Goal: Check status: Check status

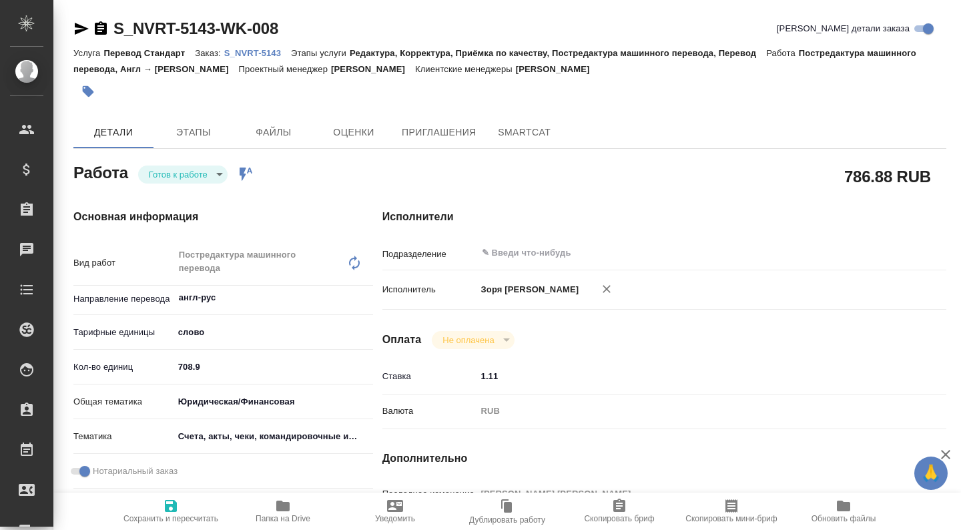
type textarea "x"
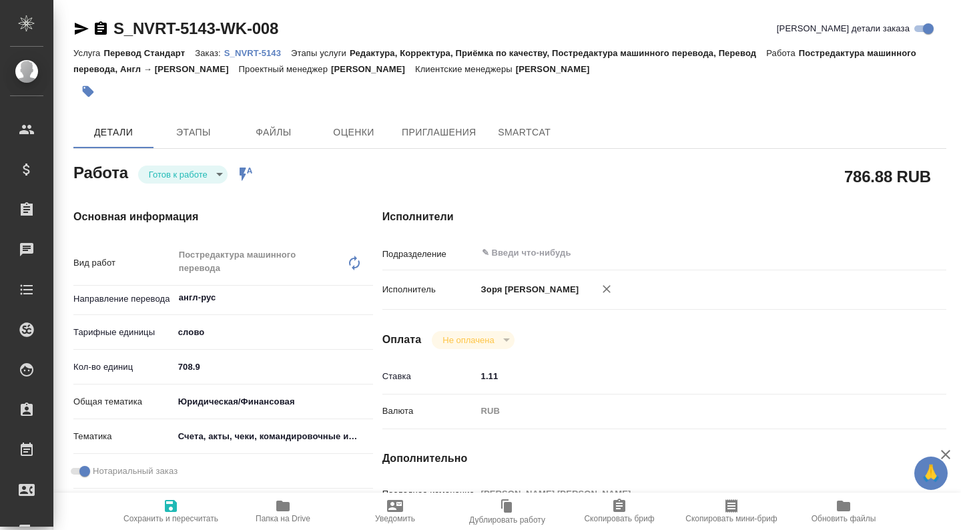
type textarea "x"
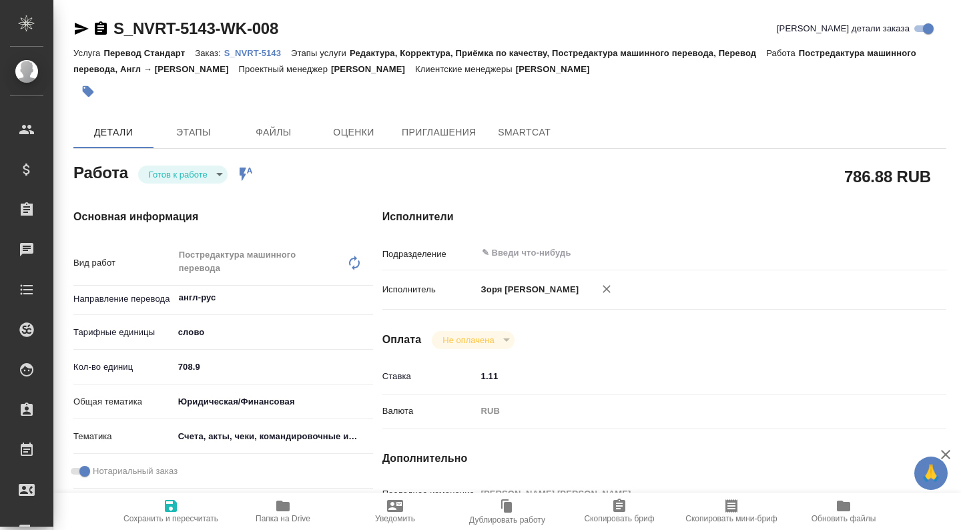
type textarea "x"
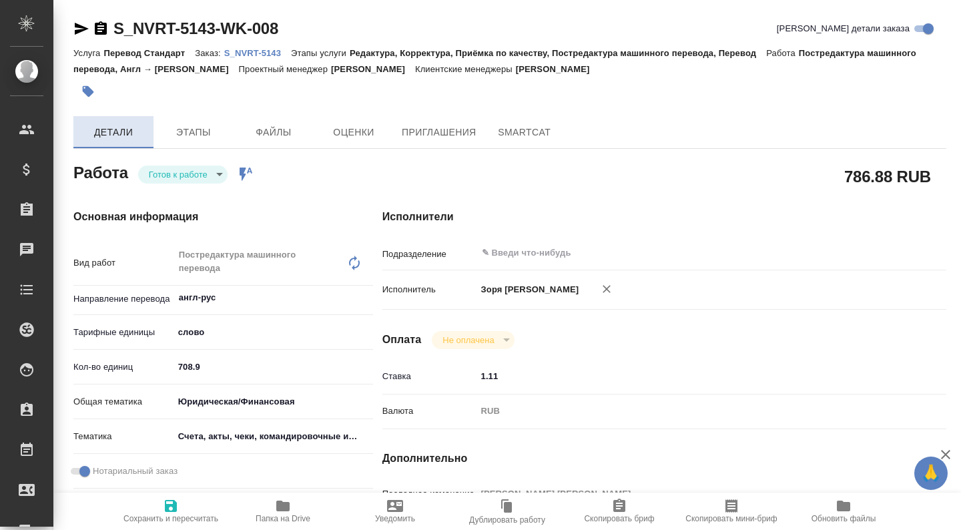
type textarea "x"
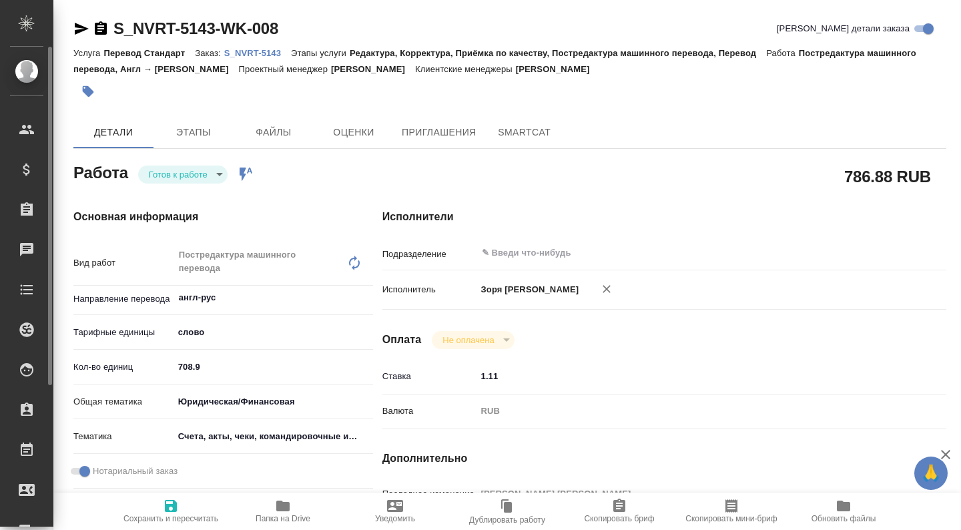
type textarea "x"
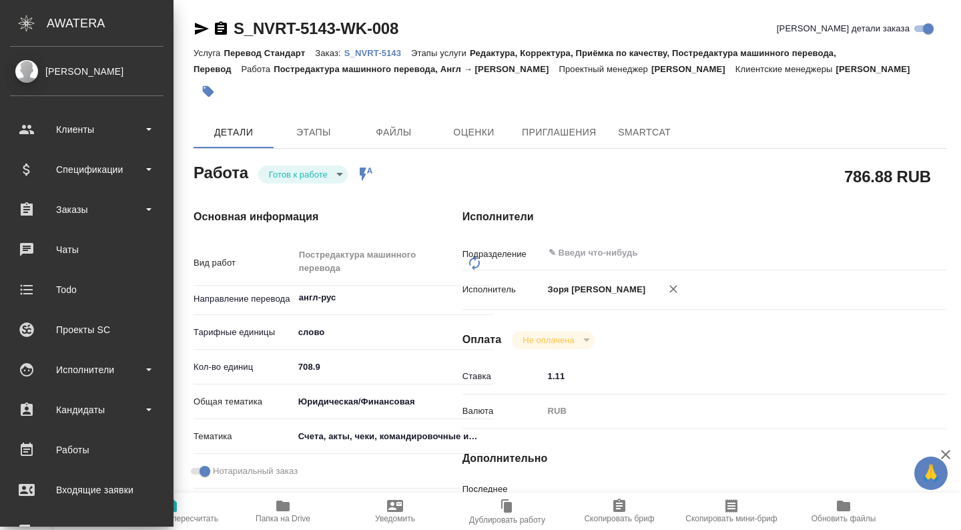
type textarea "x"
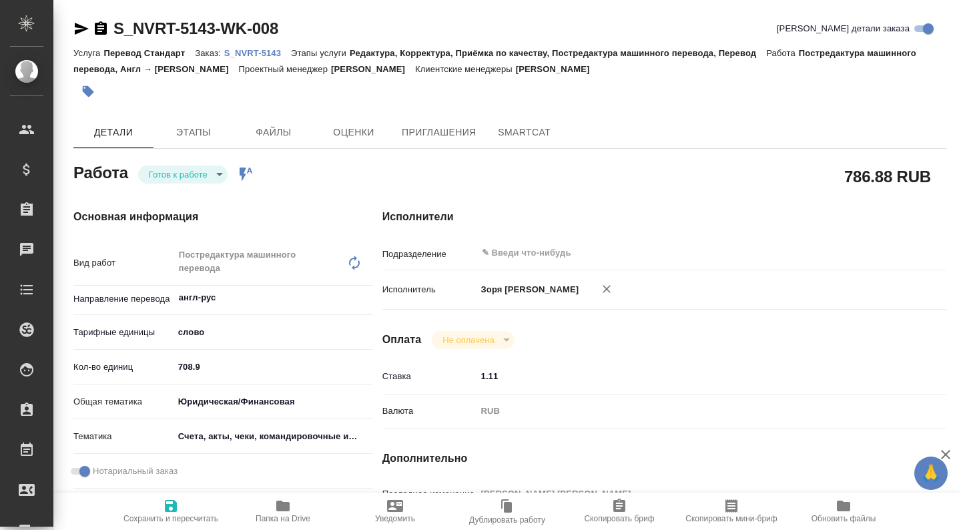
type textarea "x"
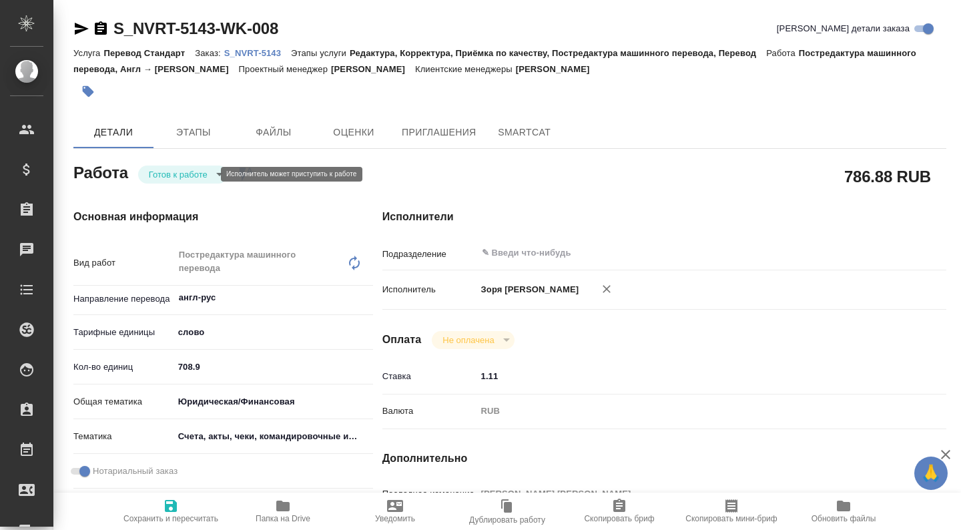
click at [202, 178] on body "🙏 .cls-1 fill:#fff; AWATERA [PERSON_NAME] Спецификации Заказы Чаты Todo Проекты…" at bounding box center [480, 265] width 961 height 530
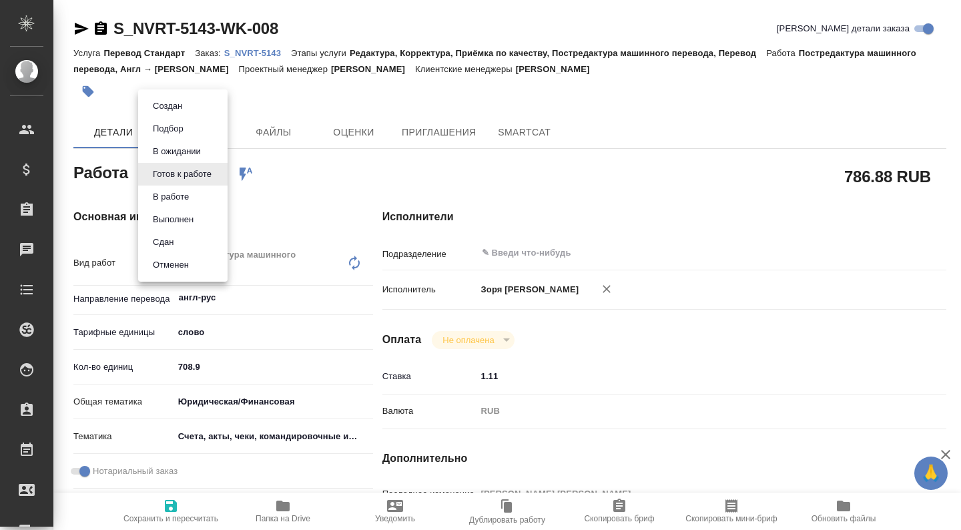
type textarea "x"
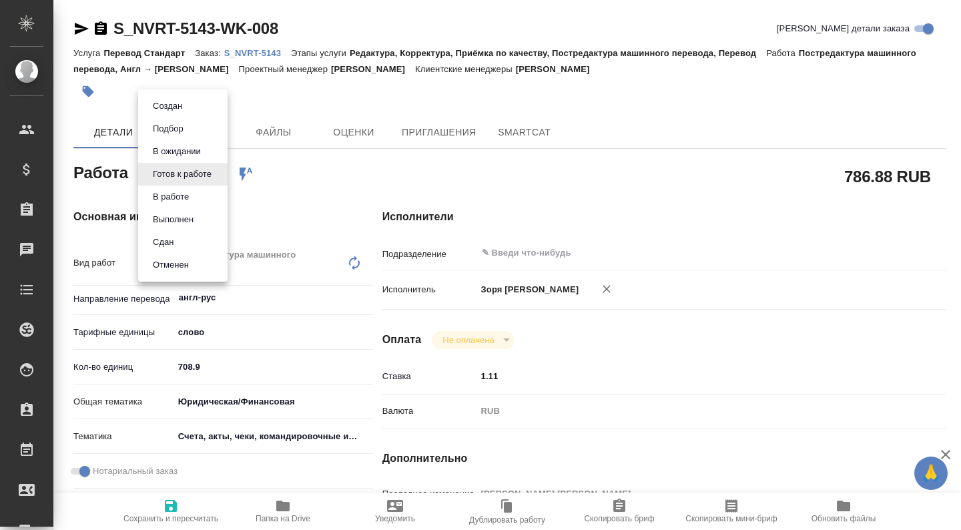
click at [198, 193] on li "В работе" at bounding box center [182, 197] width 89 height 23
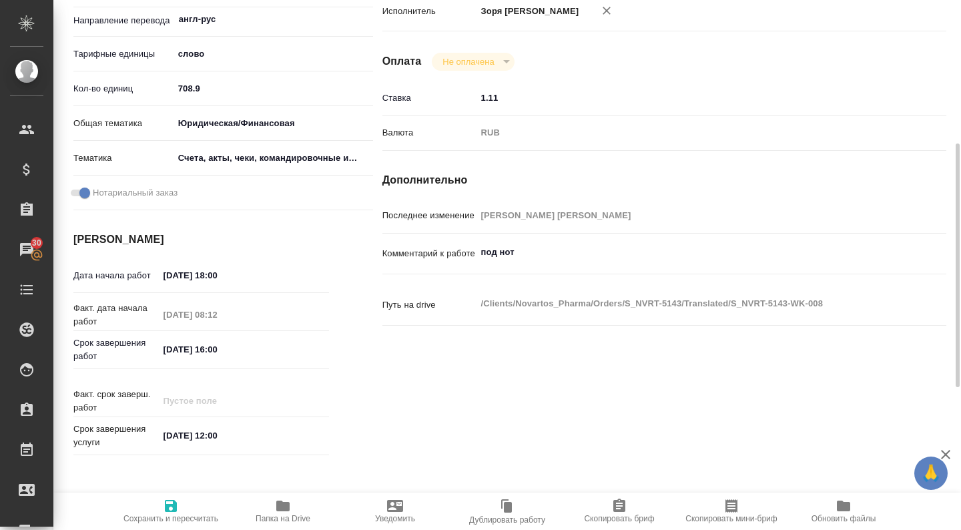
scroll to position [289, 0]
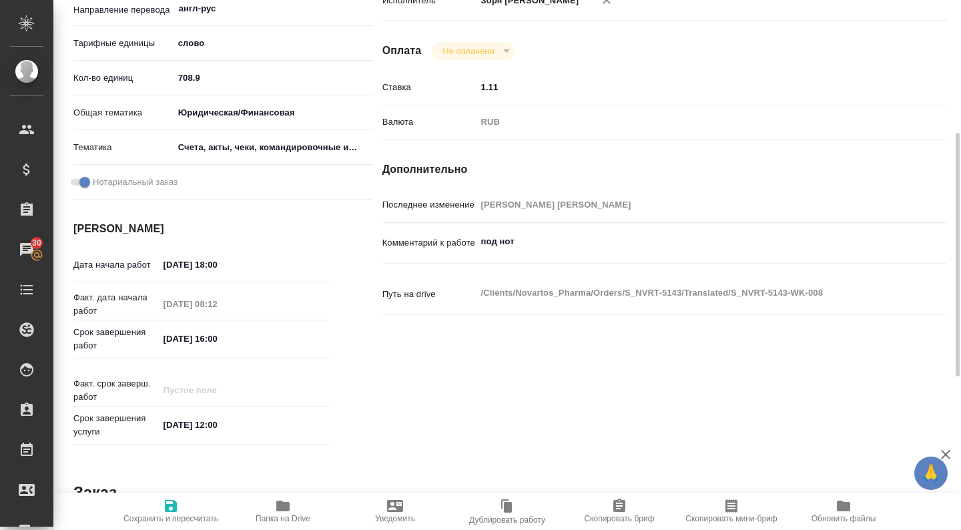
type textarea "x"
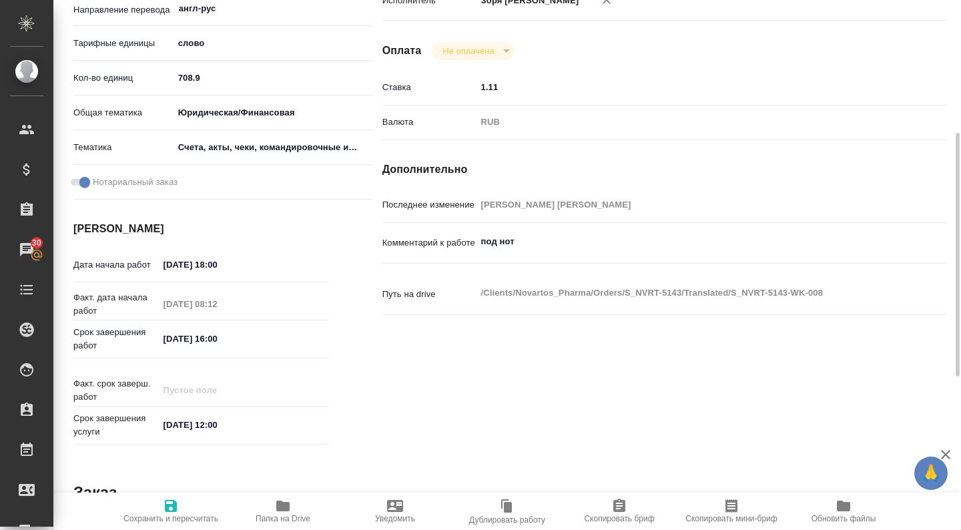
type textarea "x"
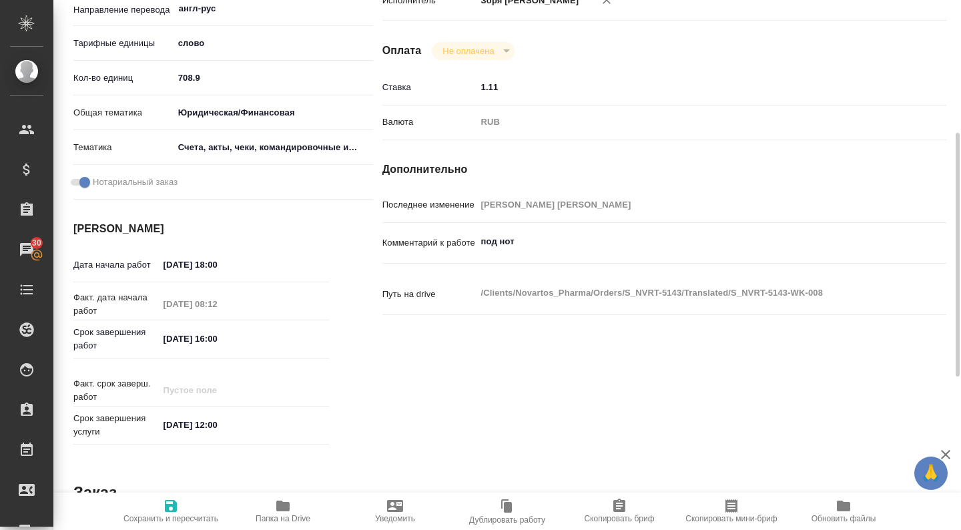
type textarea "x"
